Goal: Task Accomplishment & Management: Use online tool/utility

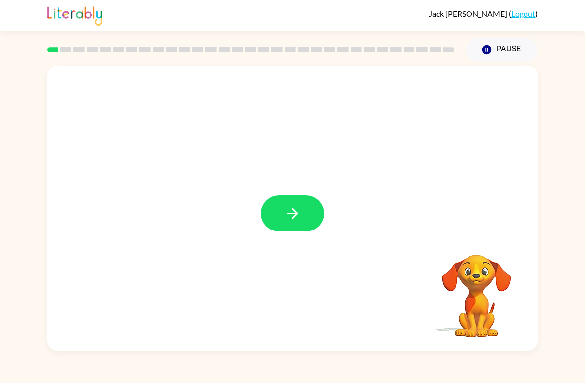
click at [304, 208] on button "button" at bounding box center [293, 213] width 64 height 36
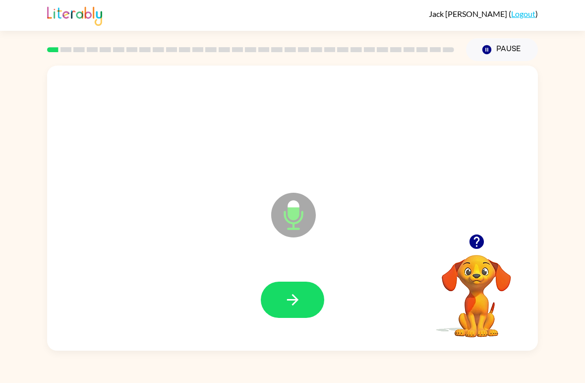
click at [285, 298] on icon "button" at bounding box center [292, 299] width 17 height 17
click at [278, 292] on button "button" at bounding box center [293, 299] width 64 height 36
click at [273, 302] on button "button" at bounding box center [293, 299] width 64 height 36
click at [265, 294] on button "button" at bounding box center [293, 299] width 64 height 36
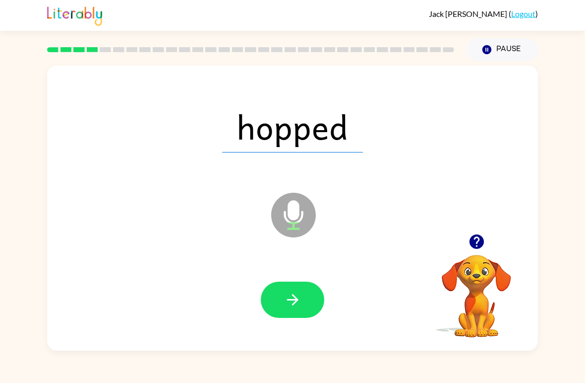
click at [284, 299] on icon "button" at bounding box center [292, 299] width 17 height 17
click at [281, 296] on button "button" at bounding box center [293, 299] width 64 height 36
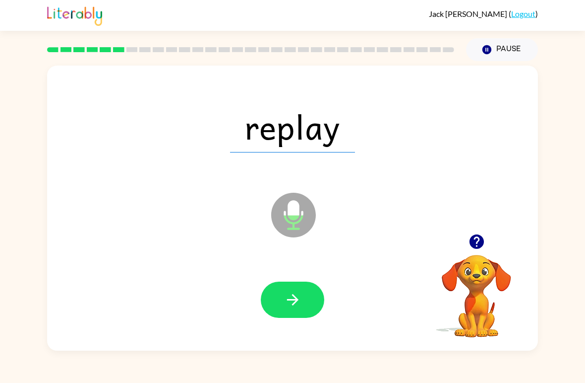
click at [278, 294] on button "button" at bounding box center [293, 299] width 64 height 36
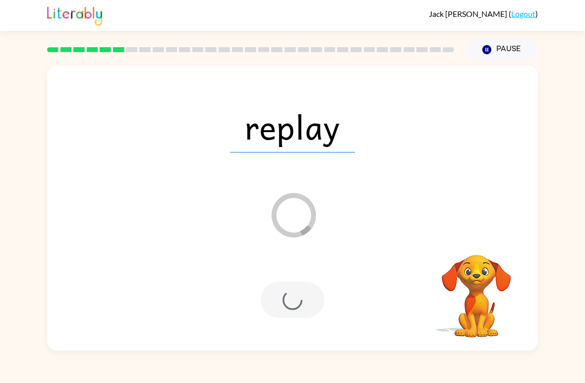
click at [499, 54] on button "Pause Pause" at bounding box center [502, 49] width 72 height 23
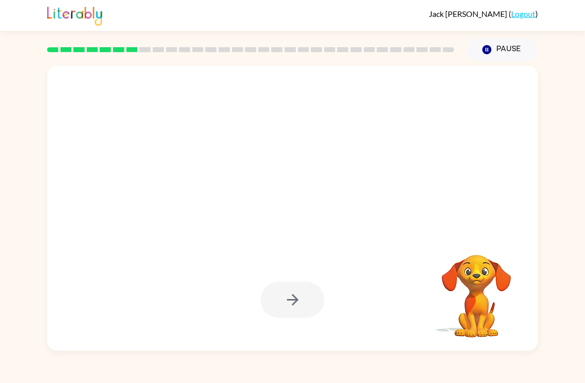
click at [497, 57] on button "Pause Pause" at bounding box center [502, 49] width 72 height 23
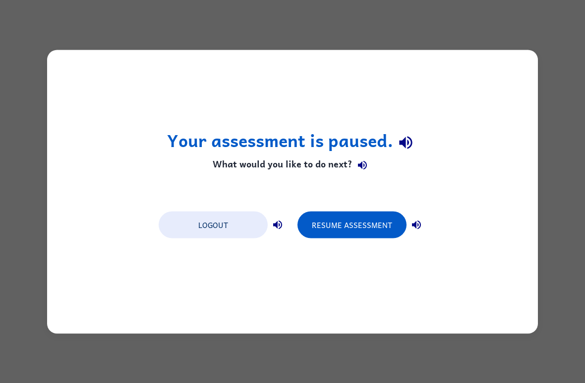
click at [383, 218] on button "Resume Assessment" at bounding box center [352, 224] width 109 height 27
click at [376, 217] on button "Resume Assessment" at bounding box center [352, 224] width 109 height 27
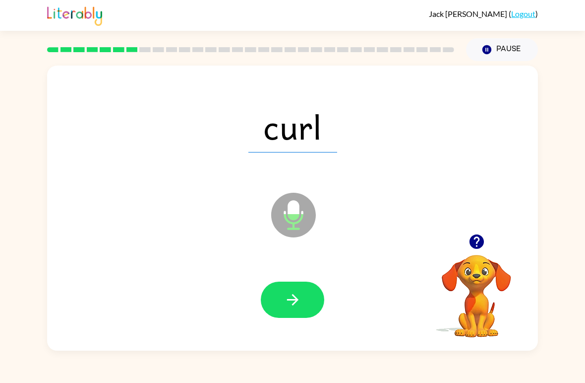
click at [288, 315] on button "button" at bounding box center [293, 299] width 64 height 36
click at [311, 297] on button "button" at bounding box center [293, 299] width 64 height 36
click at [281, 297] on button "button" at bounding box center [293, 299] width 64 height 36
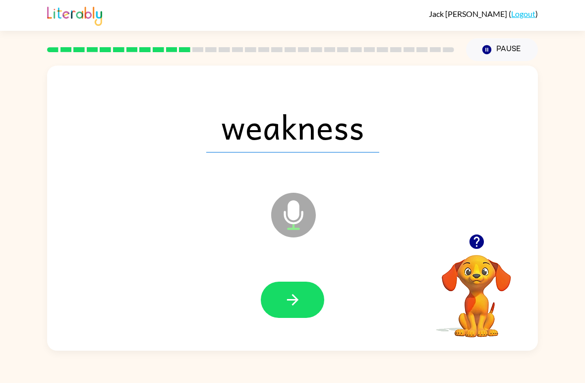
click at [273, 297] on button "button" at bounding box center [293, 299] width 64 height 36
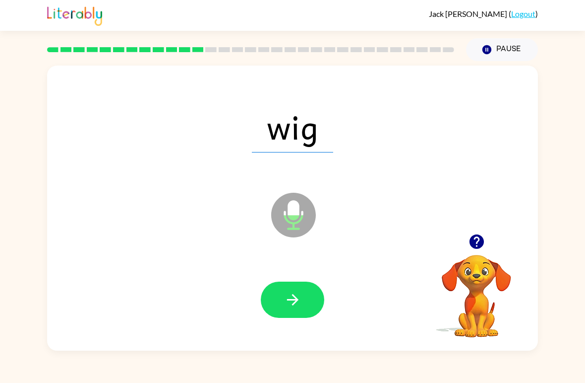
click at [297, 293] on icon "button" at bounding box center [292, 299] width 17 height 17
click at [73, 355] on div "[PERSON_NAME] ( Logout ) Pause Pause rag Microphone The Microphone is here when…" at bounding box center [292, 191] width 585 height 383
click at [286, 305] on icon "button" at bounding box center [292, 299] width 17 height 17
click at [282, 313] on button "button" at bounding box center [293, 299] width 64 height 36
click at [279, 299] on button "button" at bounding box center [293, 299] width 64 height 36
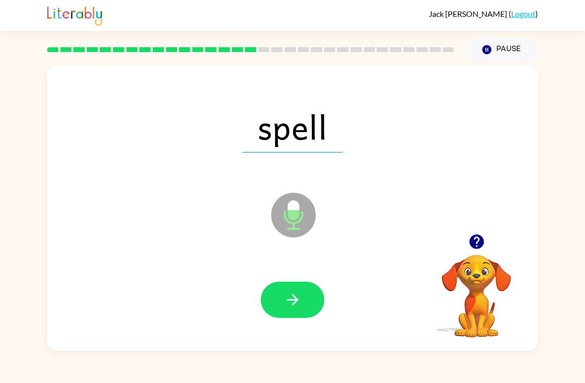
click at [309, 303] on button "button" at bounding box center [293, 299] width 64 height 36
click at [277, 299] on button "button" at bounding box center [293, 299] width 64 height 36
click at [305, 292] on button "button" at bounding box center [293, 299] width 64 height 36
click at [284, 307] on icon "button" at bounding box center [292, 299] width 17 height 17
click at [280, 308] on button "button" at bounding box center [293, 299] width 64 height 36
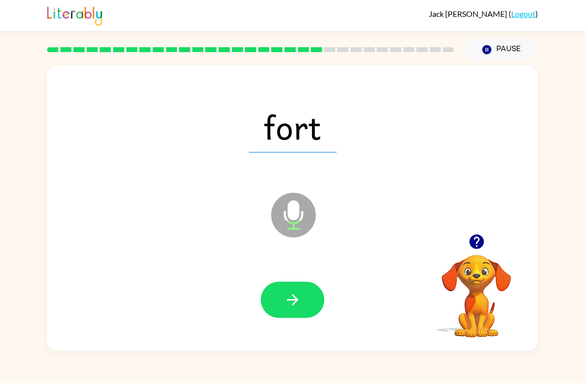
click at [285, 296] on icon "button" at bounding box center [292, 299] width 17 height 17
click at [275, 302] on button "button" at bounding box center [293, 299] width 64 height 36
click at [278, 303] on button "button" at bounding box center [293, 299] width 64 height 36
click at [276, 301] on button "button" at bounding box center [293, 299] width 64 height 36
click at [283, 290] on button "button" at bounding box center [293, 299] width 64 height 36
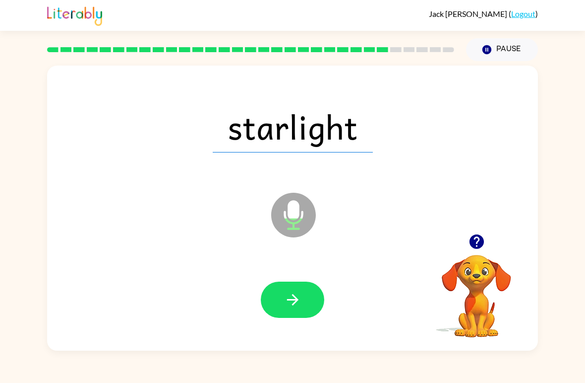
click at [271, 296] on button "button" at bounding box center [293, 299] width 64 height 36
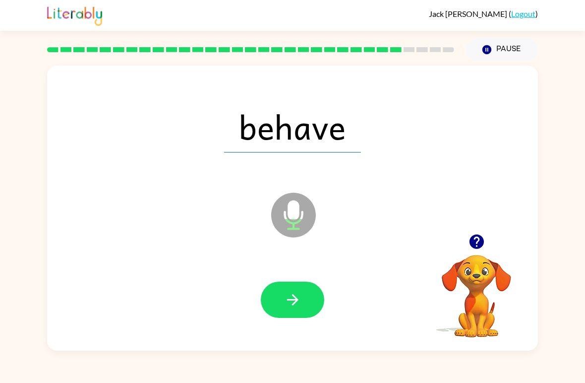
click at [273, 298] on button "button" at bounding box center [293, 299] width 64 height 36
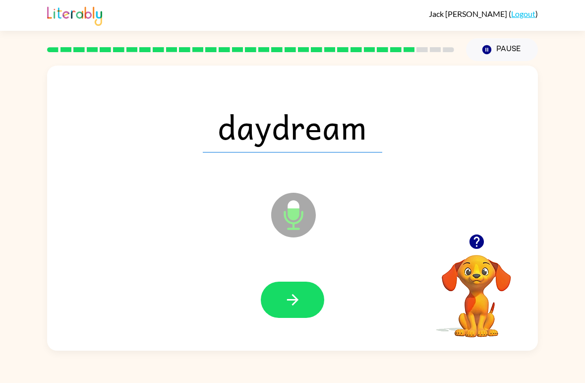
click at [279, 295] on button "button" at bounding box center [293, 299] width 64 height 36
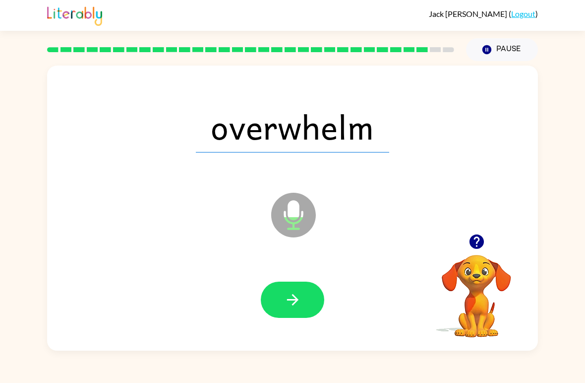
click at [279, 299] on button "button" at bounding box center [293, 299] width 64 height 36
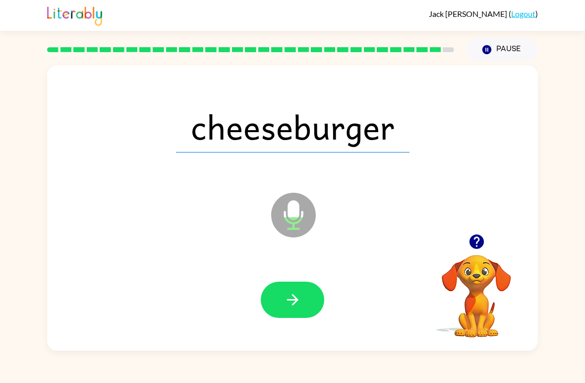
click at [276, 294] on button "button" at bounding box center [293, 299] width 64 height 36
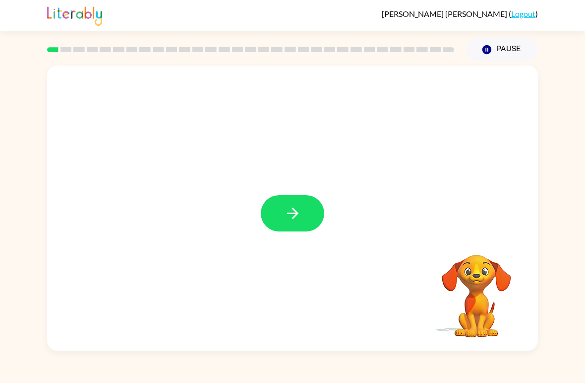
click at [297, 218] on icon "button" at bounding box center [292, 212] width 17 height 17
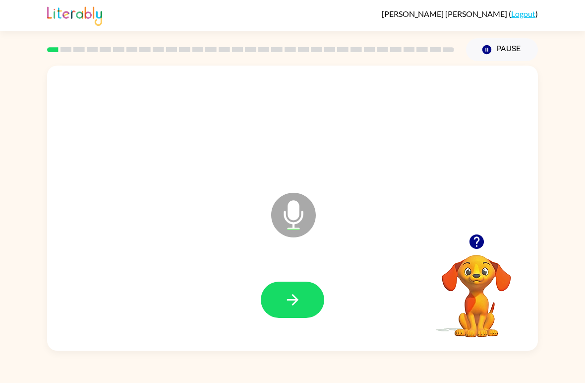
click at [288, 294] on icon "button" at bounding box center [292, 299] width 17 height 17
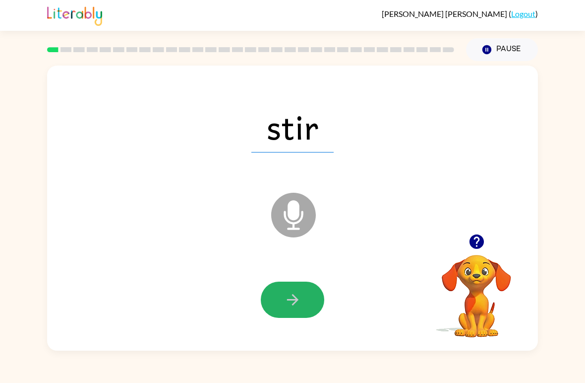
click at [304, 294] on button "button" at bounding box center [293, 299] width 64 height 36
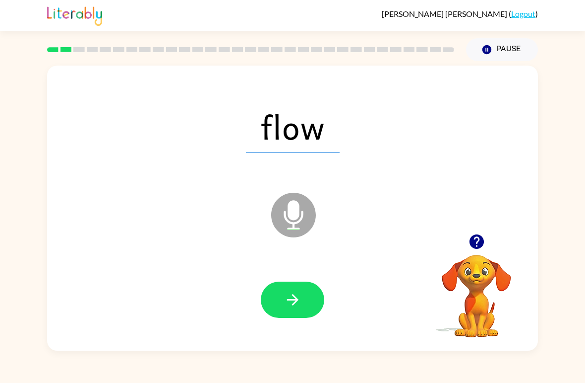
click at [315, 300] on button "button" at bounding box center [293, 299] width 64 height 36
click at [297, 300] on icon "button" at bounding box center [292, 299] width 11 height 11
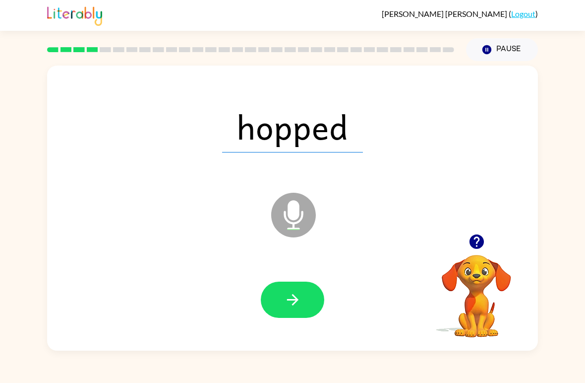
click at [309, 305] on button "button" at bounding box center [293, 299] width 64 height 36
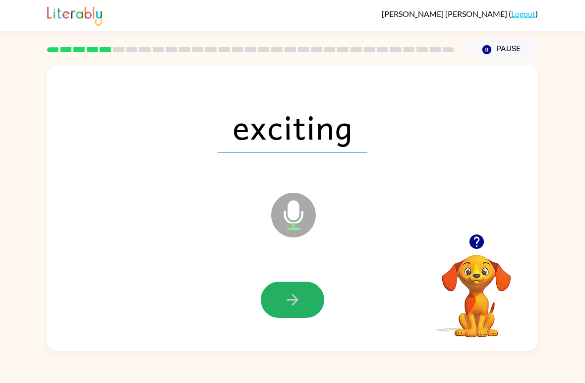
click at [295, 312] on button "button" at bounding box center [293, 299] width 64 height 36
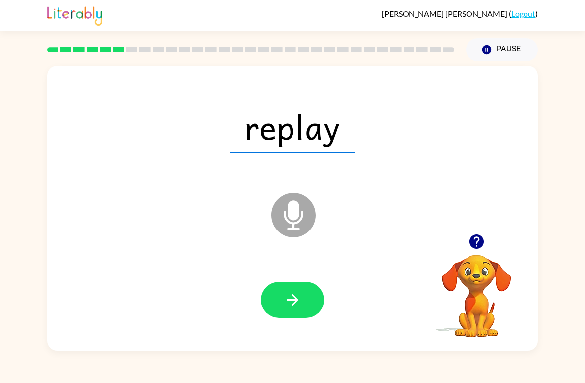
click at [298, 308] on icon "button" at bounding box center [292, 299] width 17 height 17
click at [302, 297] on button "button" at bounding box center [293, 299] width 64 height 36
click at [298, 300] on icon "button" at bounding box center [292, 299] width 11 height 11
click at [289, 299] on icon "button" at bounding box center [292, 299] width 17 height 17
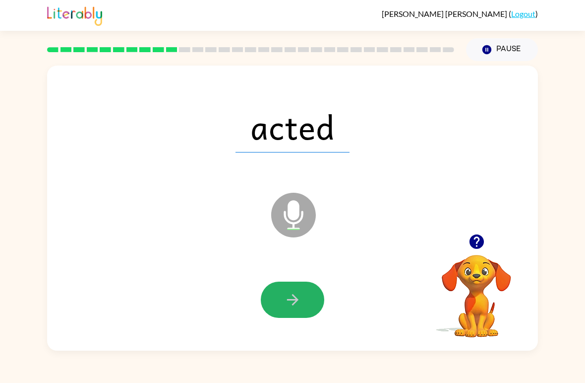
click at [300, 296] on icon "button" at bounding box center [292, 299] width 17 height 17
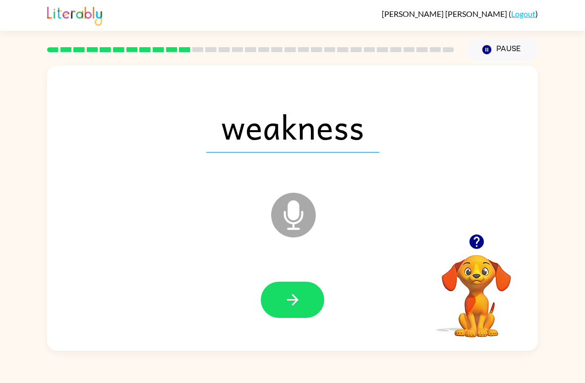
click at [288, 293] on icon "button" at bounding box center [292, 299] width 17 height 17
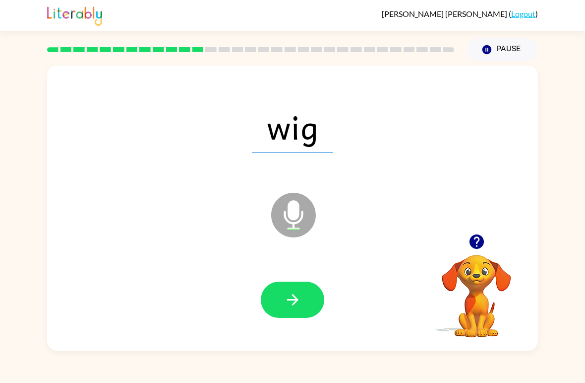
click at [299, 303] on icon "button" at bounding box center [292, 299] width 17 height 17
click at [299, 304] on icon "button" at bounding box center [292, 299] width 17 height 17
click at [301, 302] on icon "button" at bounding box center [292, 299] width 17 height 17
click at [293, 302] on icon "button" at bounding box center [292, 299] width 17 height 17
click at [301, 303] on icon "button" at bounding box center [292, 299] width 17 height 17
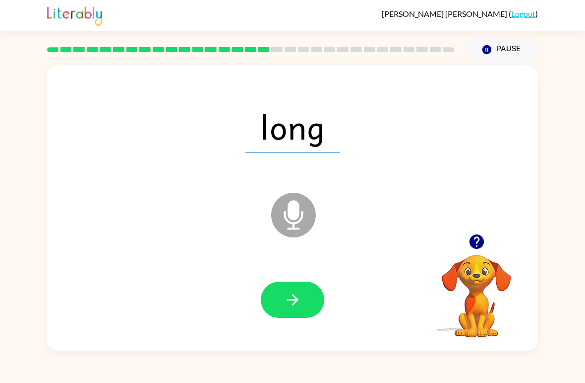
click at [304, 300] on button "button" at bounding box center [293, 299] width 64 height 36
click at [303, 294] on button "button" at bounding box center [293, 299] width 64 height 36
click at [310, 300] on button "button" at bounding box center [293, 299] width 64 height 36
click at [304, 304] on button "button" at bounding box center [293, 299] width 64 height 36
click at [302, 302] on button "button" at bounding box center [293, 299] width 64 height 36
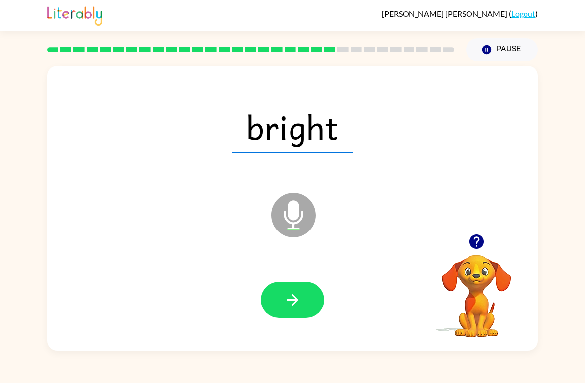
click at [305, 311] on button "button" at bounding box center [293, 299] width 64 height 36
click at [290, 312] on button "button" at bounding box center [293, 299] width 64 height 36
click at [296, 294] on icon "button" at bounding box center [292, 299] width 17 height 17
click at [300, 298] on icon "button" at bounding box center [292, 299] width 17 height 17
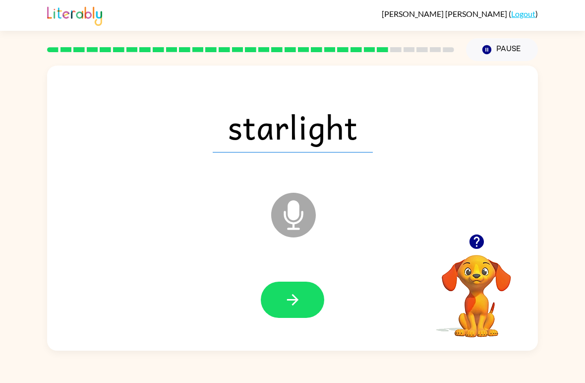
click at [303, 301] on button "button" at bounding box center [293, 299] width 64 height 36
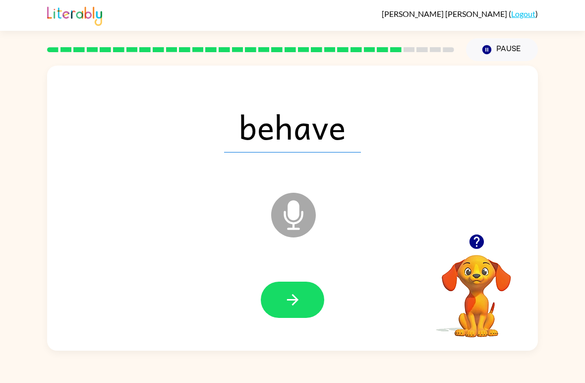
click at [312, 303] on button "button" at bounding box center [293, 299] width 64 height 36
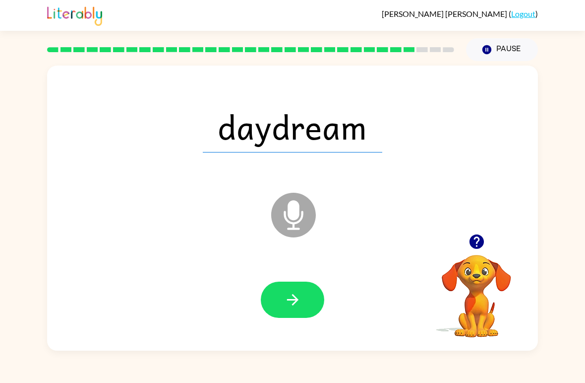
click at [308, 290] on button "button" at bounding box center [293, 299] width 64 height 36
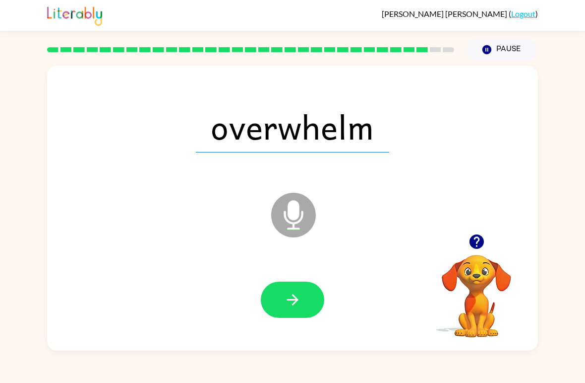
click at [305, 307] on button "button" at bounding box center [293, 299] width 64 height 36
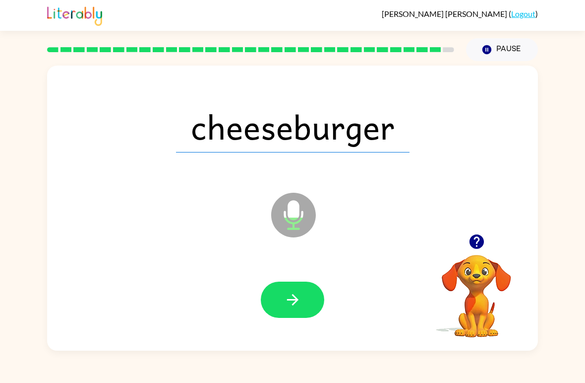
click at [300, 307] on icon "button" at bounding box center [292, 299] width 17 height 17
